Goal: Communication & Community: Answer question/provide support

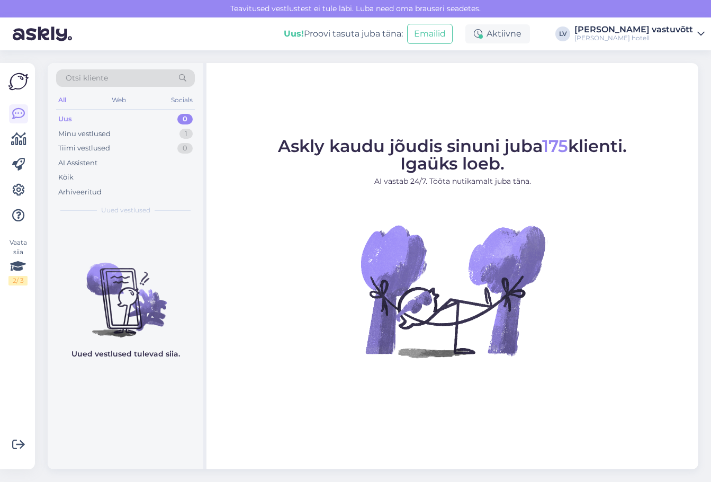
click at [141, 119] on div "Uus 0" at bounding box center [125, 119] width 139 height 15
click at [141, 131] on div "Minu vestlused 1" at bounding box center [125, 134] width 139 height 15
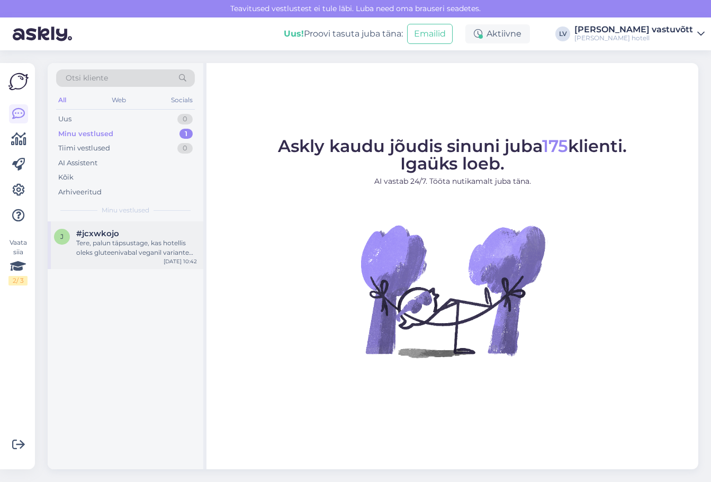
click at [143, 251] on div "Tere, palun täpsustage, kas hotellis oleks gluteenivabal veganil variante hommi…" at bounding box center [136, 247] width 121 height 19
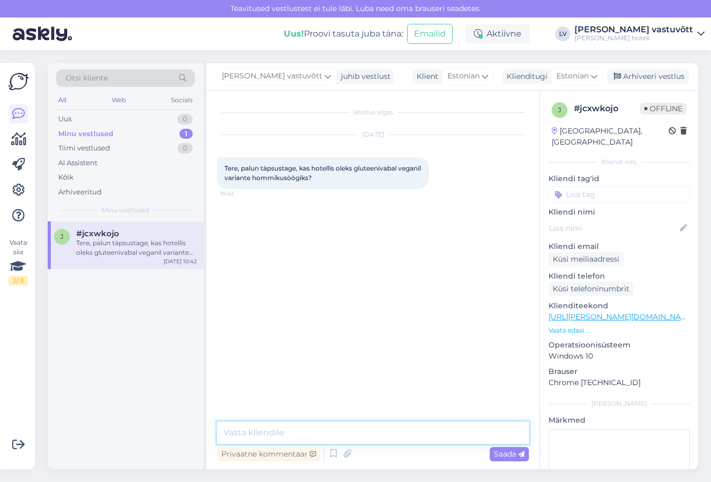
click at [324, 435] on textarea at bounding box center [373, 433] width 312 height 22
click at [273, 430] on textarea at bounding box center [373, 433] width 312 height 22
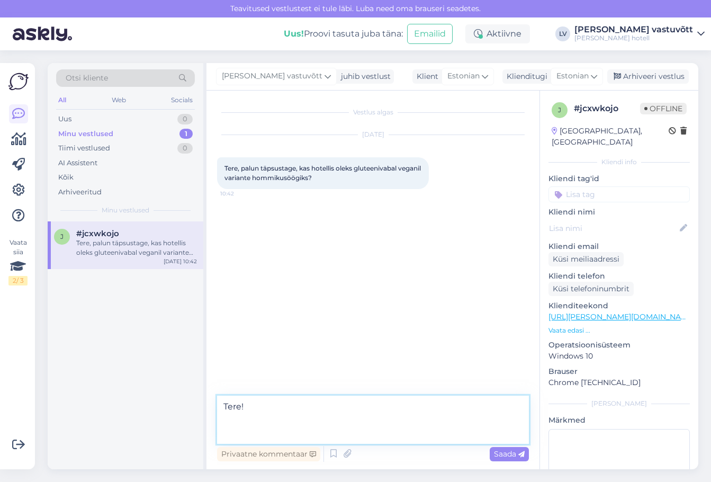
paste textarea "Meil on [PERSON_NAME] veganile ja ka gluteenivabad tooted on olemas. Rohkema in…"
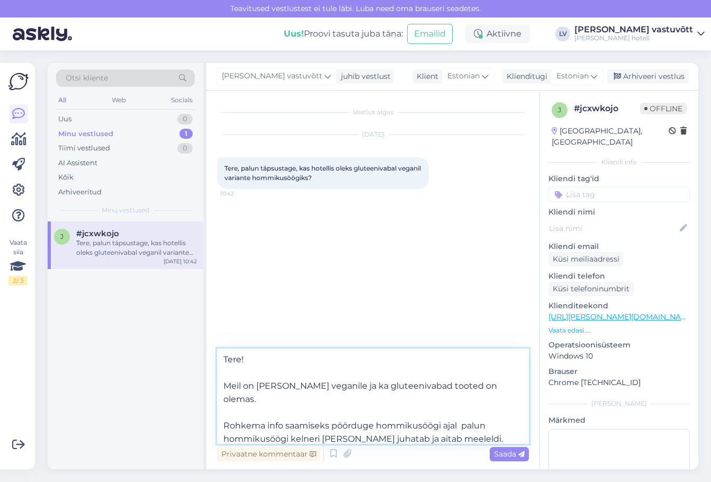
click at [229, 388] on textarea "Tere! Meil on [PERSON_NAME] veganile ja ka gluteenivabad tooted on olemas. Rohk…" at bounding box center [373, 396] width 312 height 95
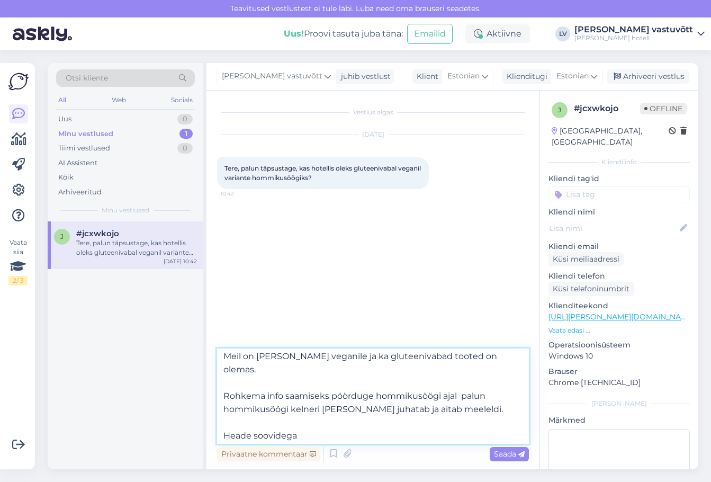
scroll to position [46, 0]
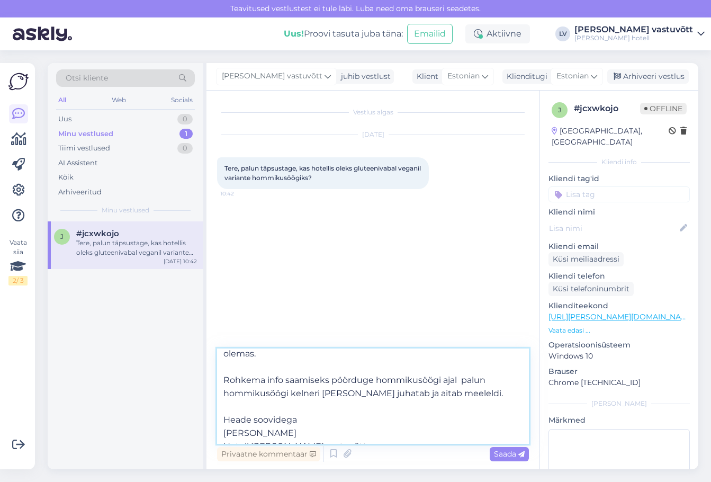
click at [459, 367] on textarea "Tere! Meil on [PERSON_NAME] veganile ja ka gluteenivabad tooted on olemas. Rohk…" at bounding box center [373, 396] width 312 height 95
click at [353, 380] on textarea "Tere! Meil on [PERSON_NAME] veganile ja ka gluteenivabad tooted on olemas. Rohk…" at bounding box center [373, 396] width 312 height 95
type textarea "Tere! Meil on [PERSON_NAME] veganile ja ka gluteenivabad tooted on olemas. Rohk…"
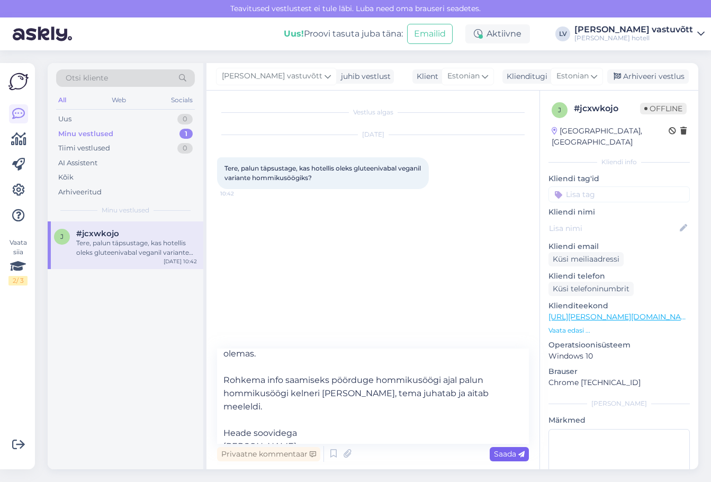
click at [512, 453] on span "Saada" at bounding box center [509, 454] width 31 height 10
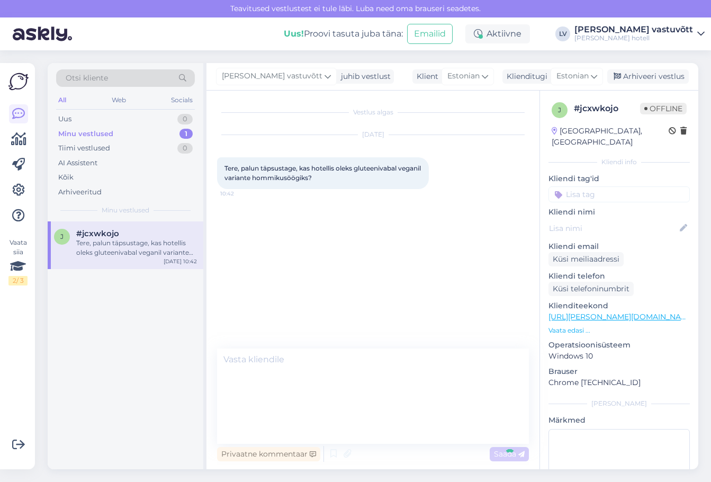
scroll to position [0, 0]
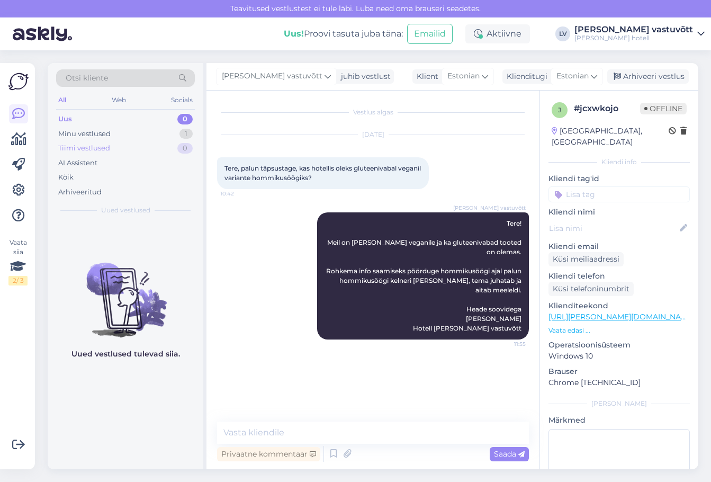
click at [118, 149] on div "Tiimi vestlused 0" at bounding box center [125, 148] width 139 height 15
click at [125, 136] on div "Minu vestlused 1" at bounding box center [125, 134] width 139 height 15
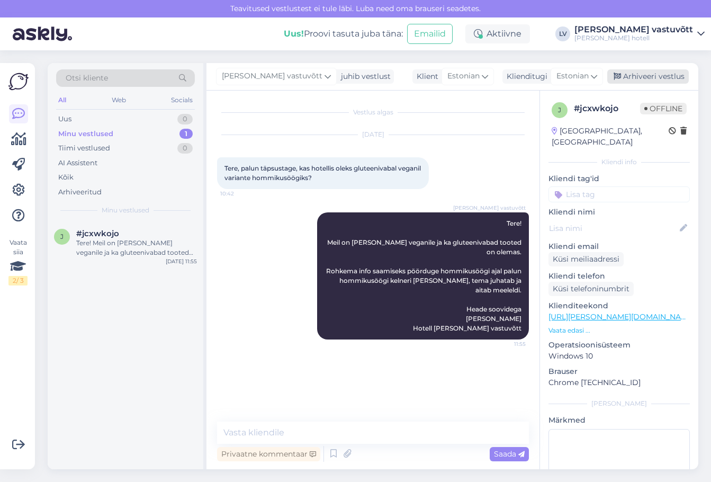
click at [653, 76] on div "Arhiveeri vestlus" at bounding box center [649, 76] width 82 height 14
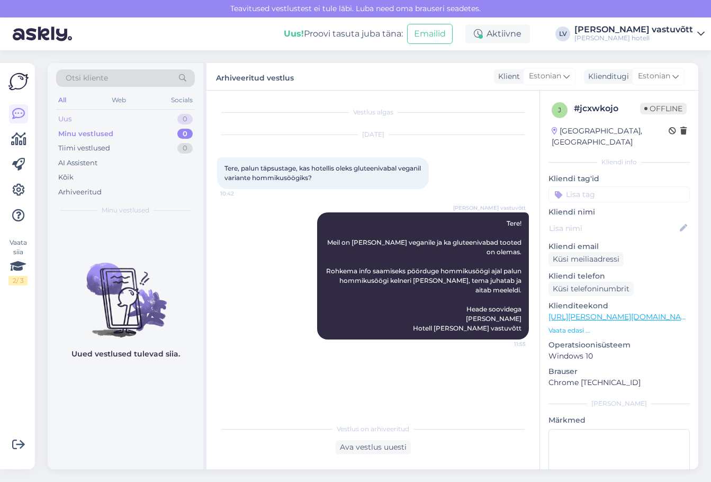
drag, startPoint x: 124, startPoint y: 117, endPoint x: 124, endPoint y: 132, distance: 15.4
click at [124, 119] on div "Uus 0" at bounding box center [125, 119] width 139 height 15
click at [124, 134] on div "Minu vestlused 0" at bounding box center [125, 134] width 139 height 15
